Goal: Task Accomplishment & Management: Manage account settings

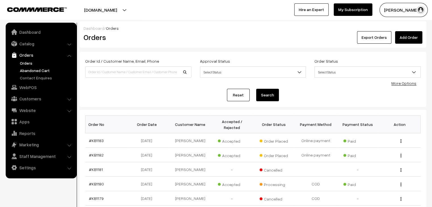
click at [42, 70] on link "Abandoned Cart" at bounding box center [46, 71] width 56 height 6
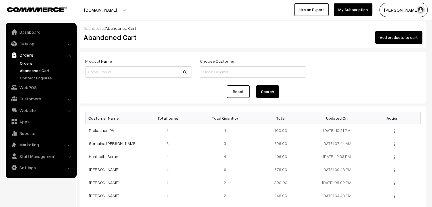
click at [27, 61] on link "Orders" at bounding box center [46, 63] width 56 height 6
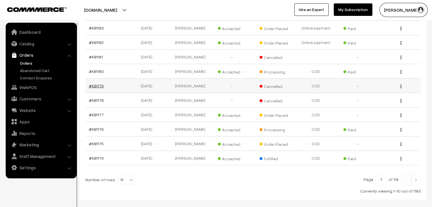
scroll to position [114, 0]
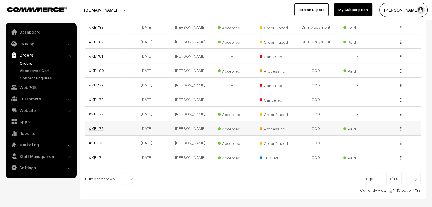
click at [94, 126] on link "#KB1176" at bounding box center [96, 128] width 15 height 5
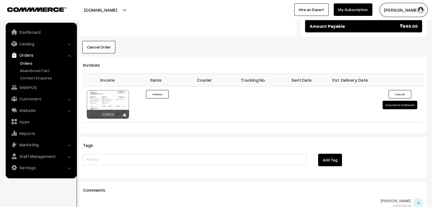
click at [22, 63] on link "Orders" at bounding box center [46, 63] width 56 height 6
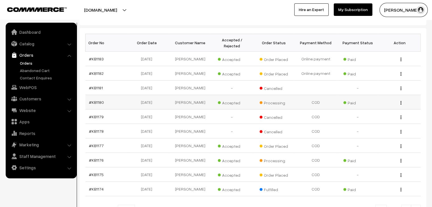
scroll to position [85, 0]
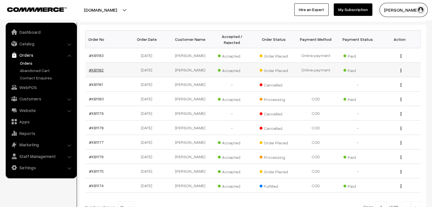
click at [99, 68] on link "#KB1182" at bounding box center [96, 70] width 15 height 5
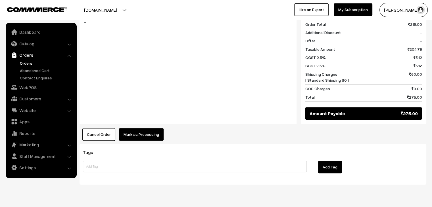
click at [152, 128] on button "Mark as Processing" at bounding box center [141, 134] width 45 height 12
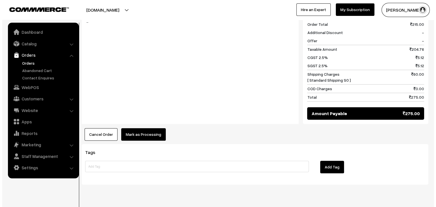
scroll to position [261, 0]
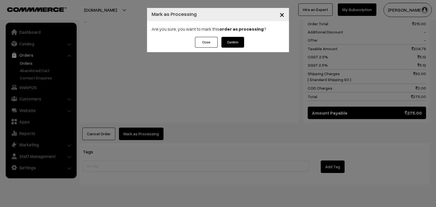
click at [225, 43] on button "Confirm" at bounding box center [232, 42] width 23 height 11
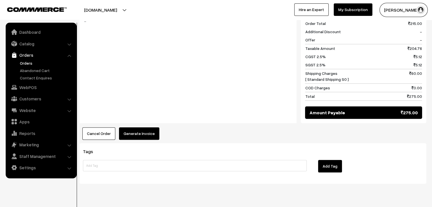
click at [147, 127] on button "Generate Invoice" at bounding box center [139, 133] width 40 height 12
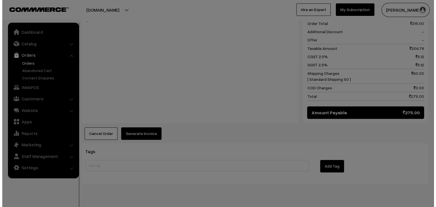
scroll to position [261, 0]
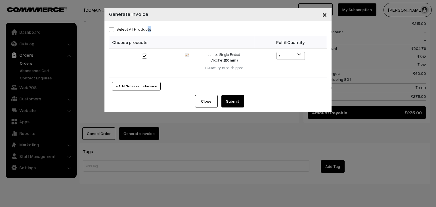
click at [124, 31] on div "Select All Products Choose products Fulfill Quantity (20mm) 1 1" at bounding box center [217, 58] width 227 height 74
click at [124, 30] on label "Select All Products" at bounding box center [130, 29] width 42 height 6
click at [113, 30] on input "Select All Products" at bounding box center [111, 29] width 4 height 4
checkbox input "true"
click at [220, 88] on div "+ Add Notes in the Invoice" at bounding box center [218, 86] width 218 height 9
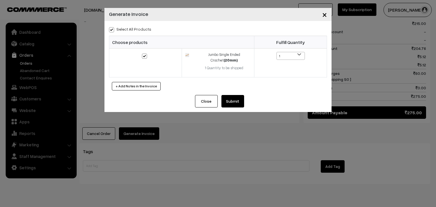
click at [233, 99] on button "Submit" at bounding box center [232, 101] width 23 height 12
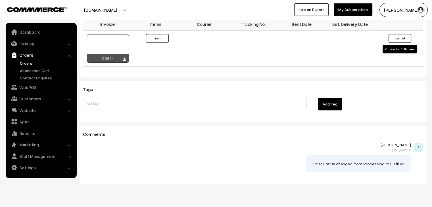
scroll to position [318, 0]
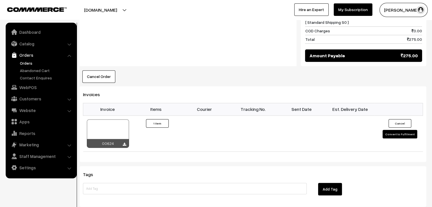
click at [28, 65] on link "Orders" at bounding box center [46, 63] width 56 height 6
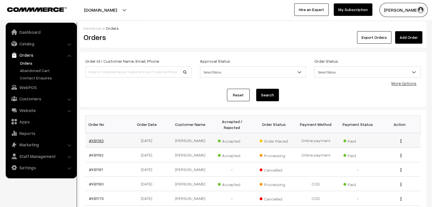
click at [96, 138] on link "#KB1183" at bounding box center [96, 140] width 15 height 5
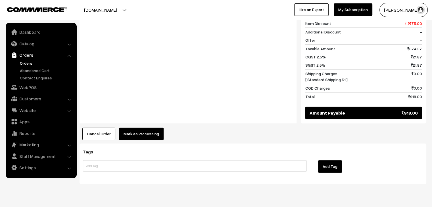
click at [132, 128] on button "Mark as Processing" at bounding box center [141, 134] width 45 height 12
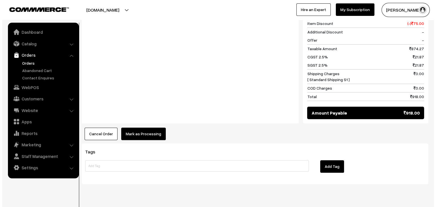
scroll to position [386, 0]
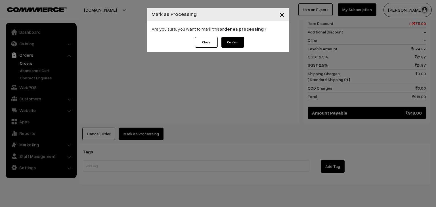
click at [240, 43] on button "Confirm" at bounding box center [232, 42] width 23 height 11
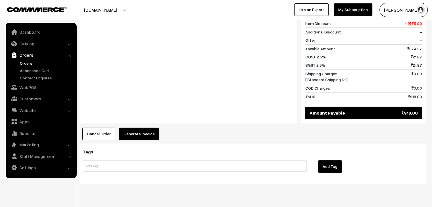
click at [140, 128] on button "Generate Invoice" at bounding box center [139, 134] width 40 height 12
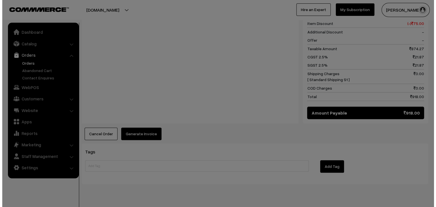
scroll to position [386, 0]
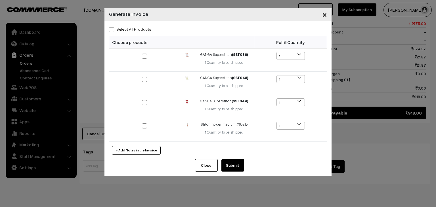
click at [137, 31] on label "Select All Products" at bounding box center [130, 29] width 42 height 6
click at [113, 31] on input "Select All Products" at bounding box center [111, 29] width 4 height 4
checkbox input "true"
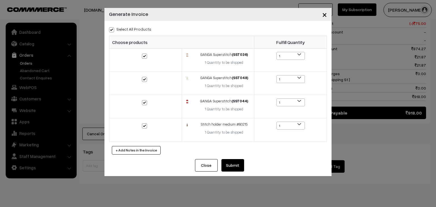
checkbox input "true"
click at [238, 162] on button "Submit" at bounding box center [232, 165] width 23 height 12
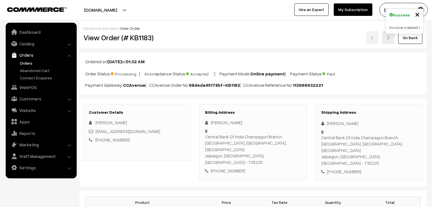
scroll to position [384, 0]
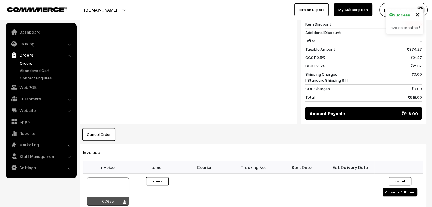
click at [30, 63] on link "Orders" at bounding box center [46, 63] width 56 height 6
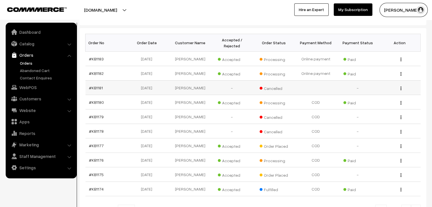
scroll to position [85, 0]
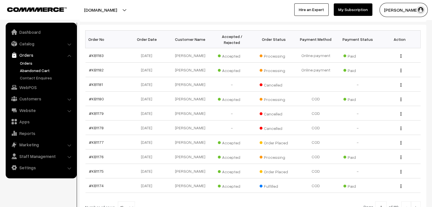
click at [45, 69] on link "Abandoned Cart" at bounding box center [46, 71] width 56 height 6
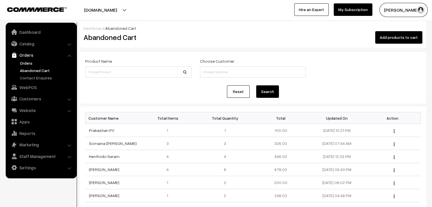
click at [22, 62] on link "Orders" at bounding box center [46, 63] width 56 height 6
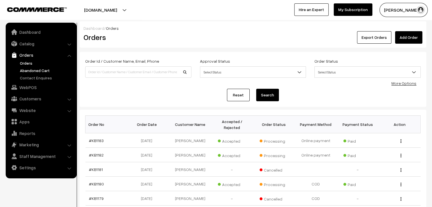
click at [35, 72] on link "Abandoned Cart" at bounding box center [46, 71] width 56 height 6
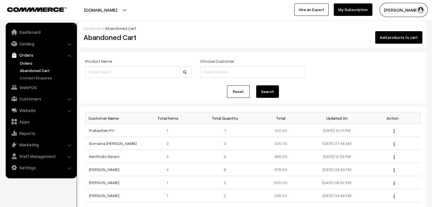
click at [25, 65] on link "Orders" at bounding box center [46, 63] width 56 height 6
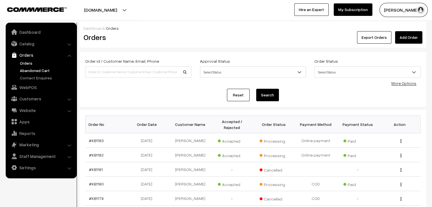
click at [32, 71] on link "Abandoned Cart" at bounding box center [46, 71] width 56 height 6
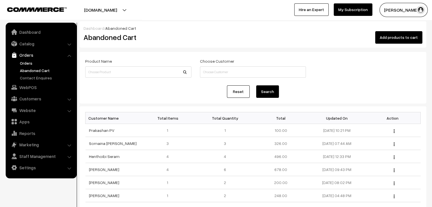
click at [19, 63] on link "Orders" at bounding box center [46, 63] width 56 height 6
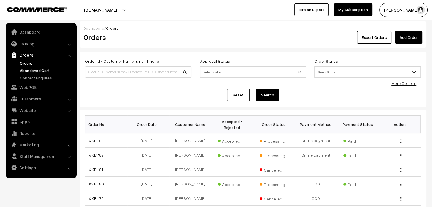
click at [43, 70] on link "Abandoned Cart" at bounding box center [46, 71] width 56 height 6
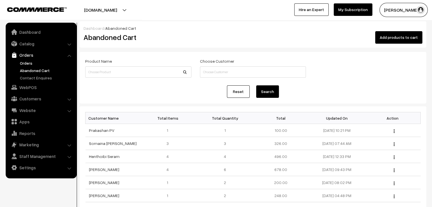
click at [35, 61] on link "Orders" at bounding box center [46, 63] width 56 height 6
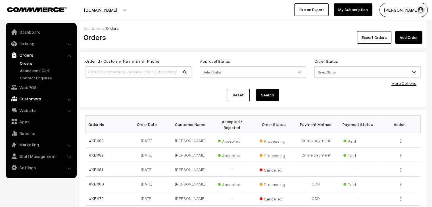
click at [40, 98] on link "Customers" at bounding box center [41, 99] width 68 height 10
click at [31, 55] on link "Orders" at bounding box center [41, 55] width 68 height 10
click at [43, 107] on link "Website" at bounding box center [41, 110] width 68 height 10
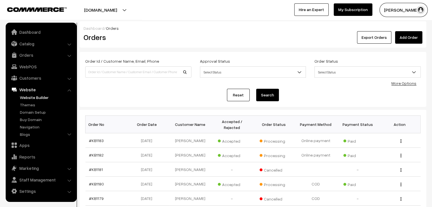
click at [41, 97] on link "Website Builder" at bounding box center [46, 98] width 56 height 6
